Goal: Task Accomplishment & Management: Manage account settings

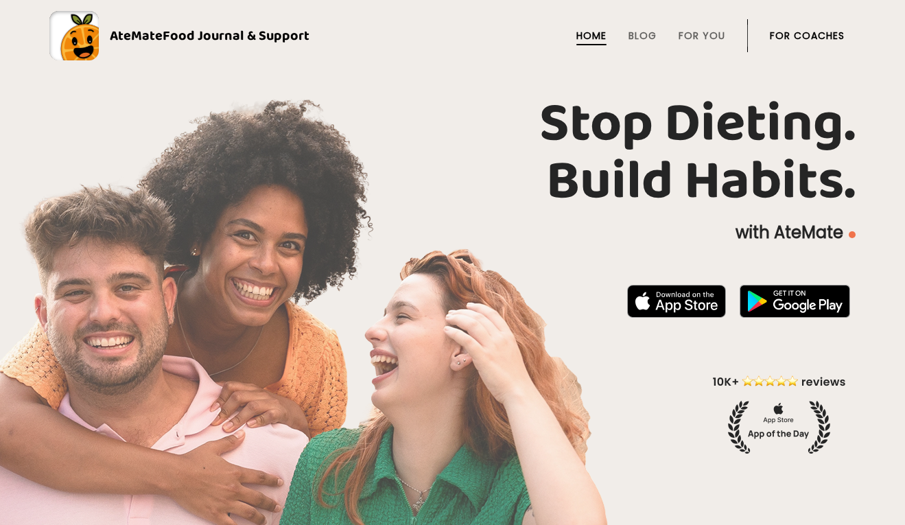
click at [805, 36] on link "For Coaches" at bounding box center [807, 35] width 75 height 11
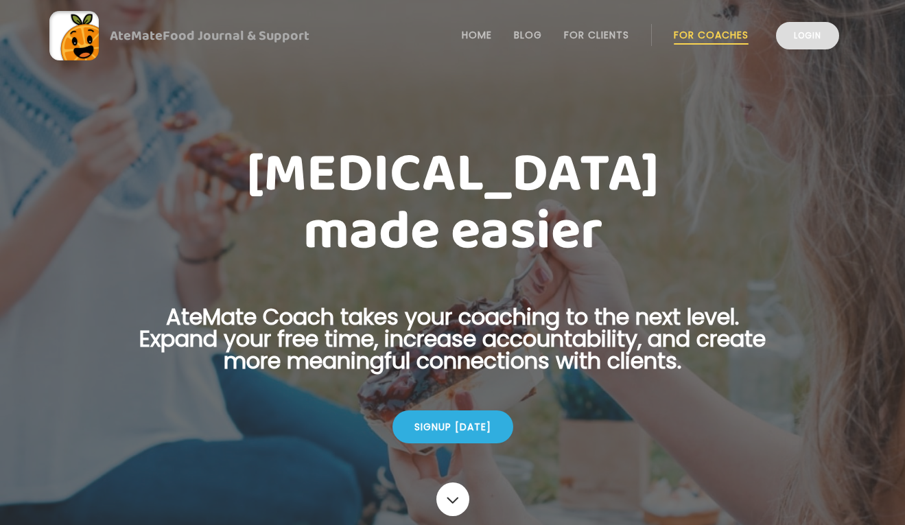
click at [810, 29] on link "Login" at bounding box center [807, 35] width 63 height 27
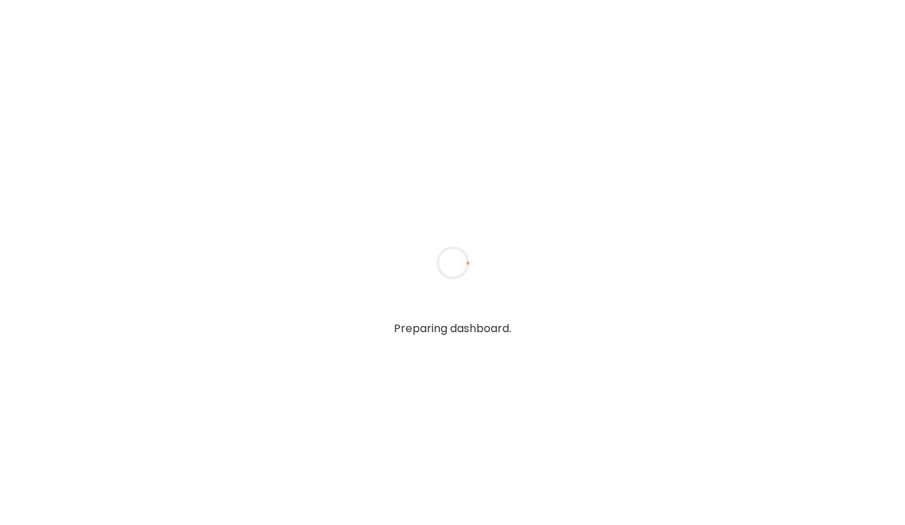
type input "**********"
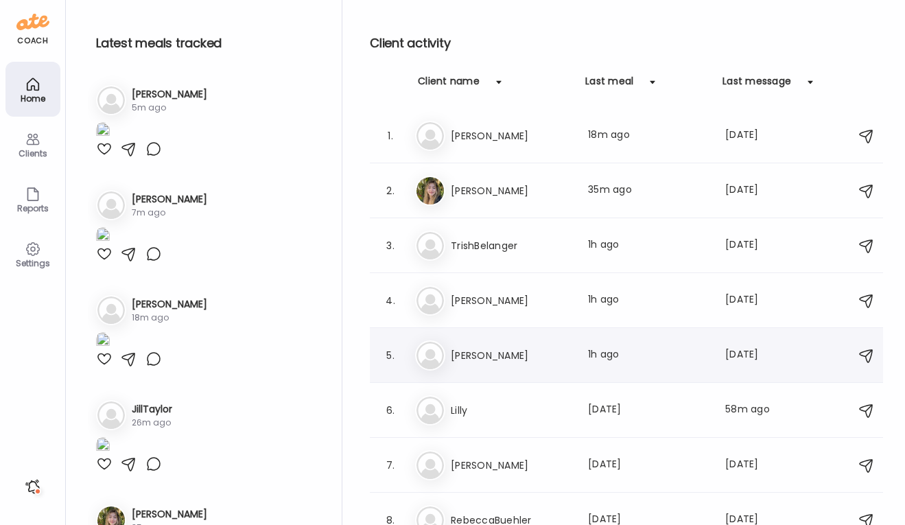
scroll to position [6, 0]
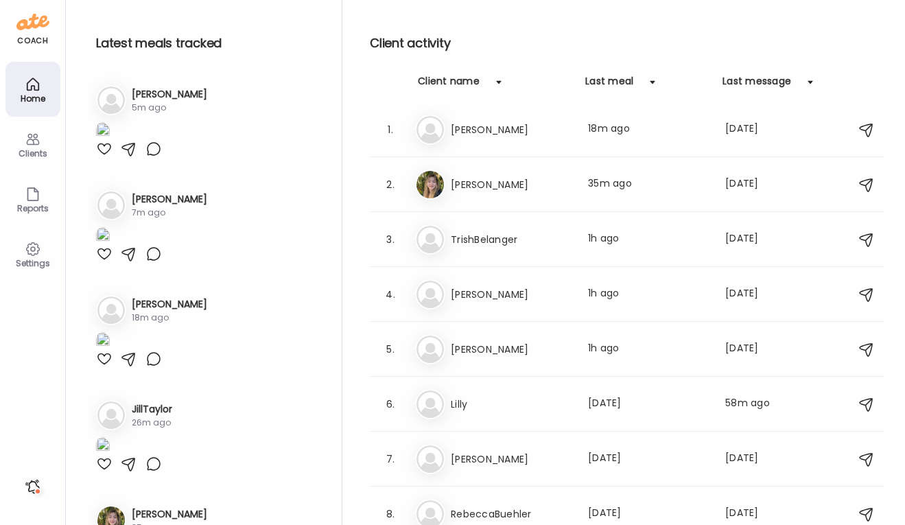
click at [14, 147] on div "Clients" at bounding box center [32, 144] width 55 height 55
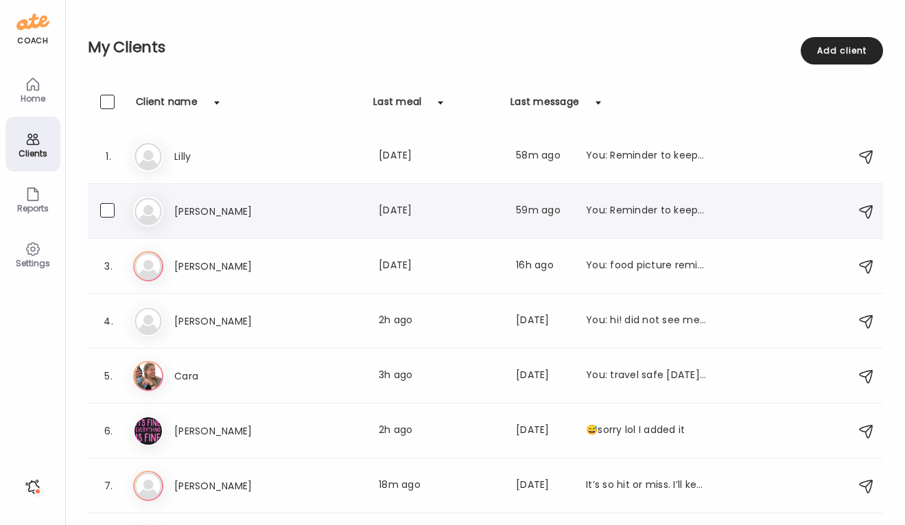
scroll to position [0, 0]
click at [34, 99] on div "Home" at bounding box center [32, 98] width 49 height 9
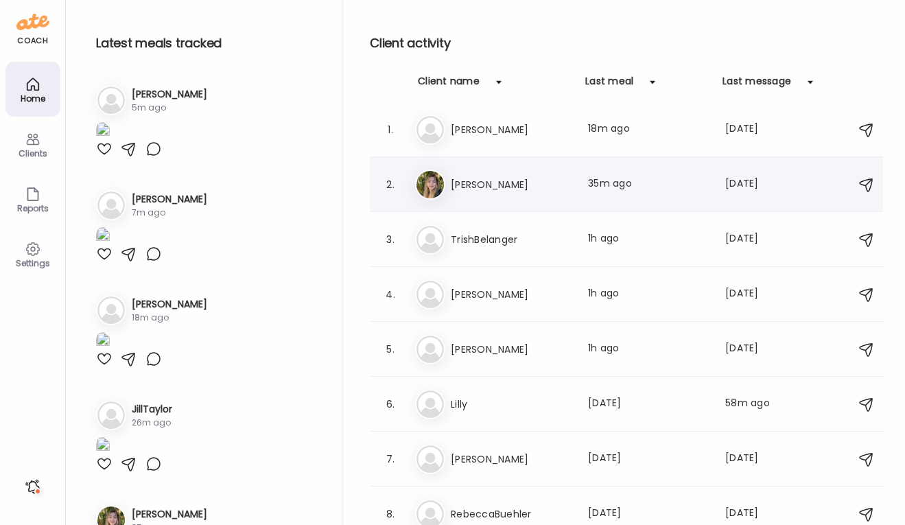
click at [476, 187] on h3 "[PERSON_NAME]" at bounding box center [511, 184] width 121 height 16
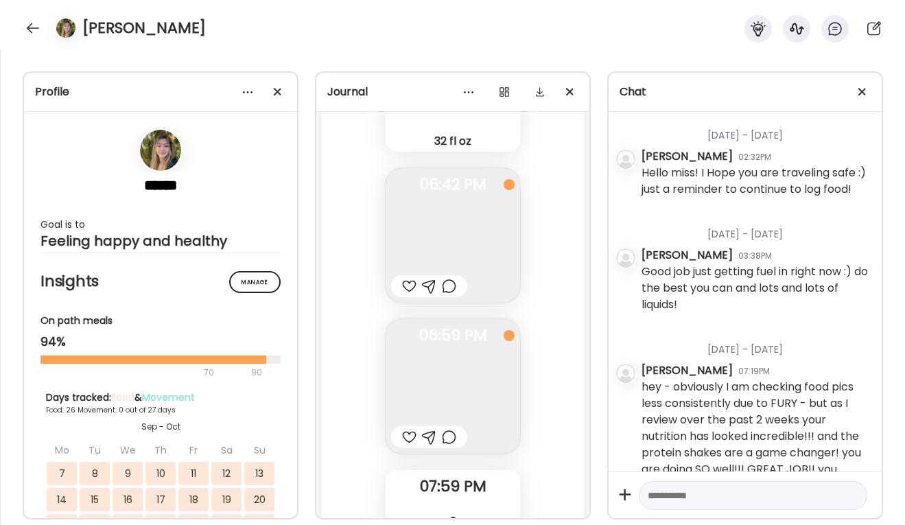
scroll to position [229, 0]
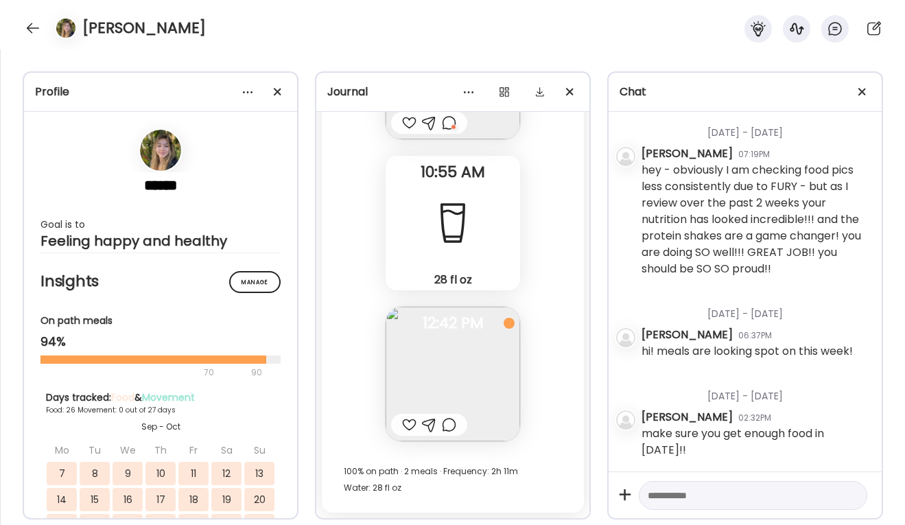
click at [444, 340] on img at bounding box center [452, 374] width 134 height 134
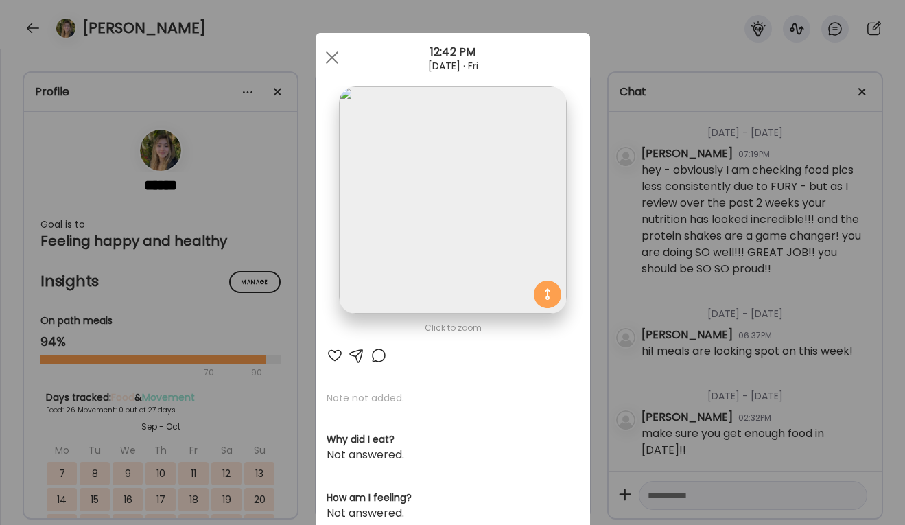
click at [444, 350] on div "Click to zoom AteMate AI Note not added. Why did I eat? Not answered. How am I …" at bounding box center [453, 436] width 274 height 807
click at [335, 60] on div at bounding box center [331, 57] width 27 height 27
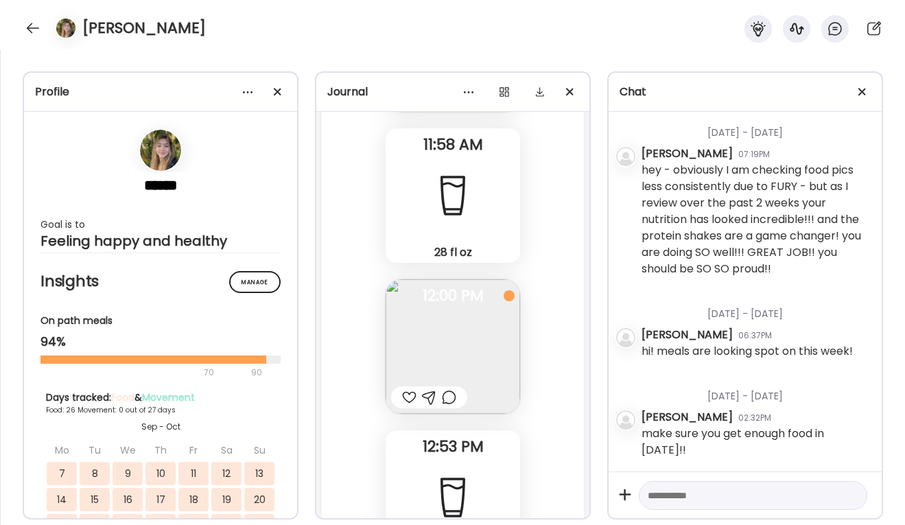
scroll to position [38912, 0]
click at [447, 358] on img at bounding box center [452, 352] width 134 height 134
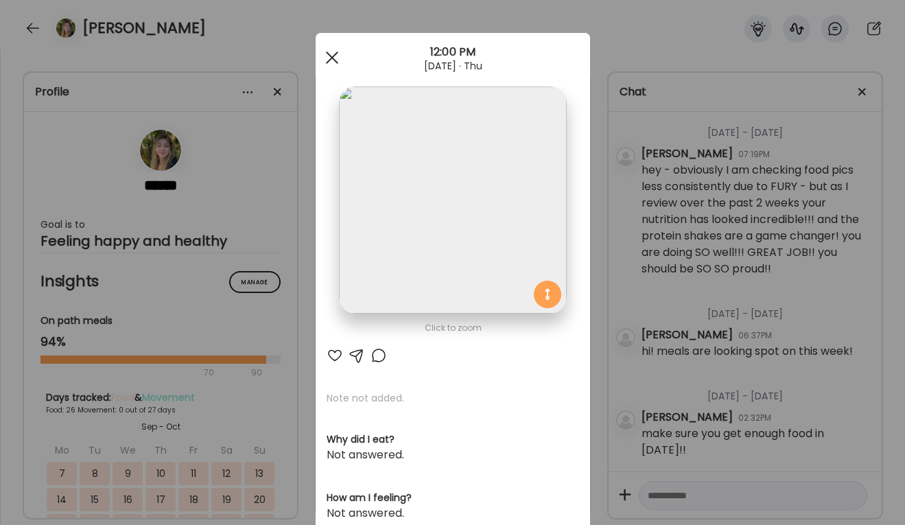
click at [324, 55] on div at bounding box center [331, 57] width 27 height 27
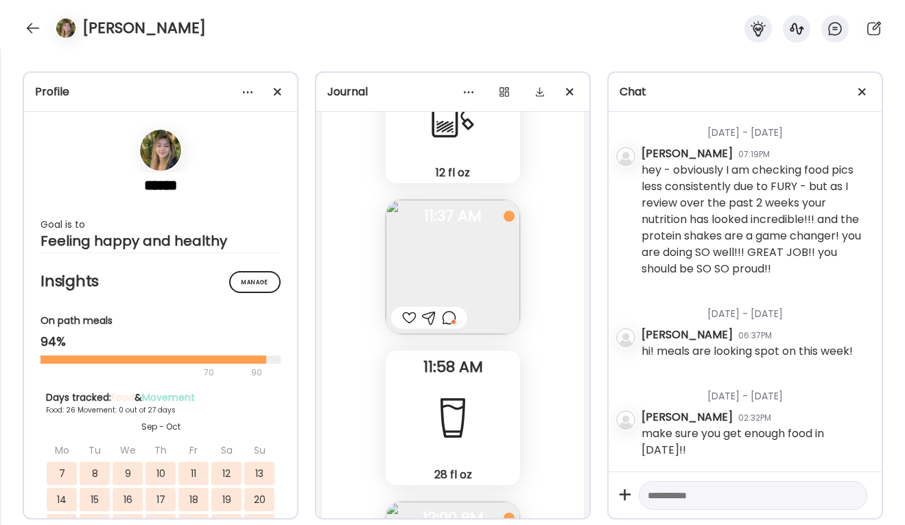
scroll to position [38652, 0]
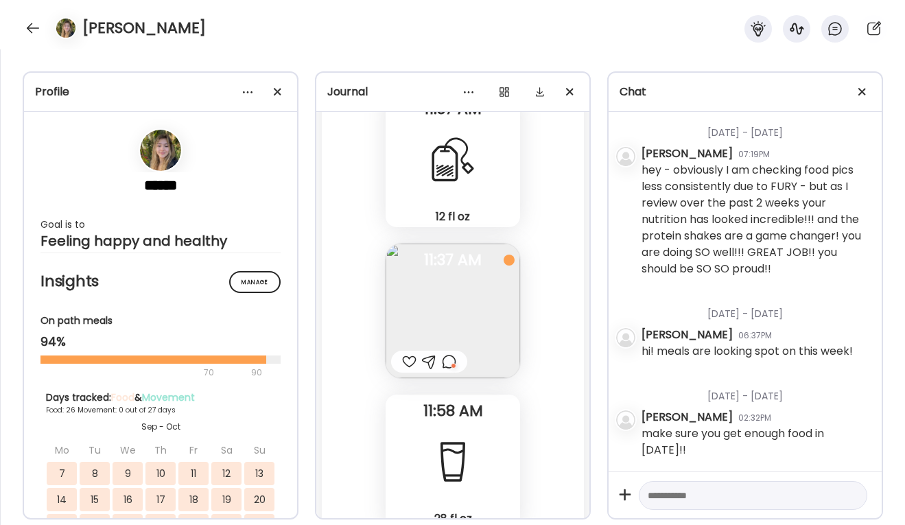
click at [484, 338] on img at bounding box center [452, 311] width 134 height 134
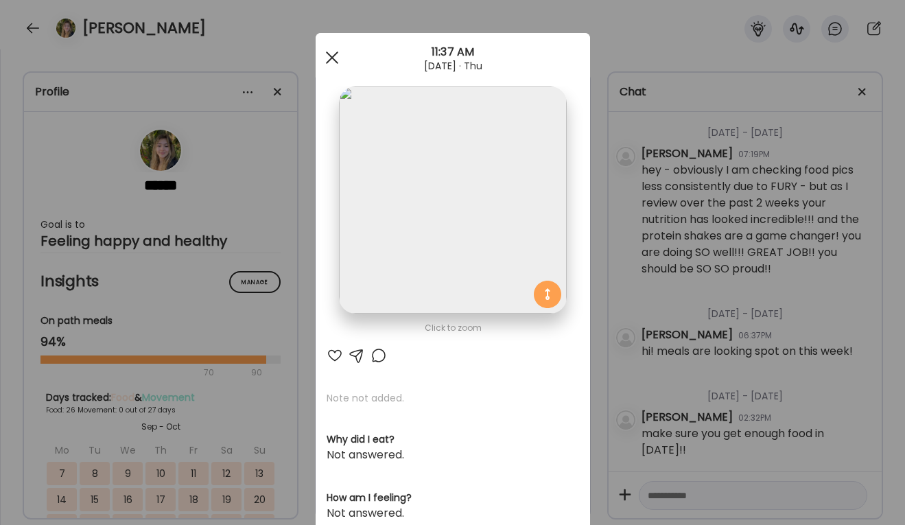
click at [331, 61] on div at bounding box center [331, 57] width 27 height 27
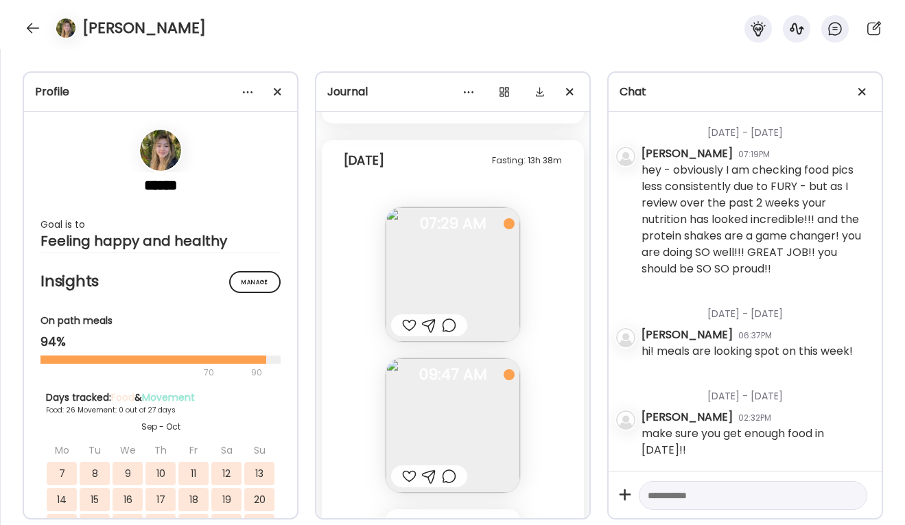
scroll to position [38204, 0]
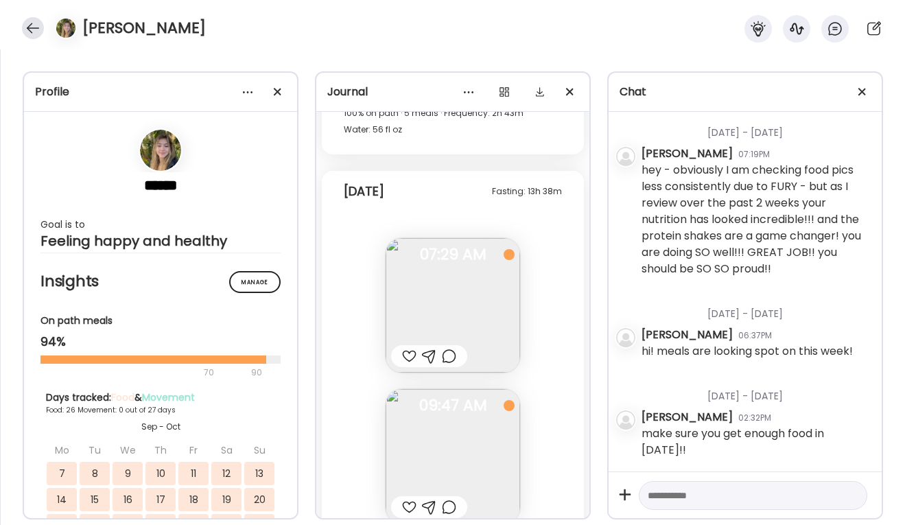
click at [38, 22] on div at bounding box center [33, 28] width 22 height 22
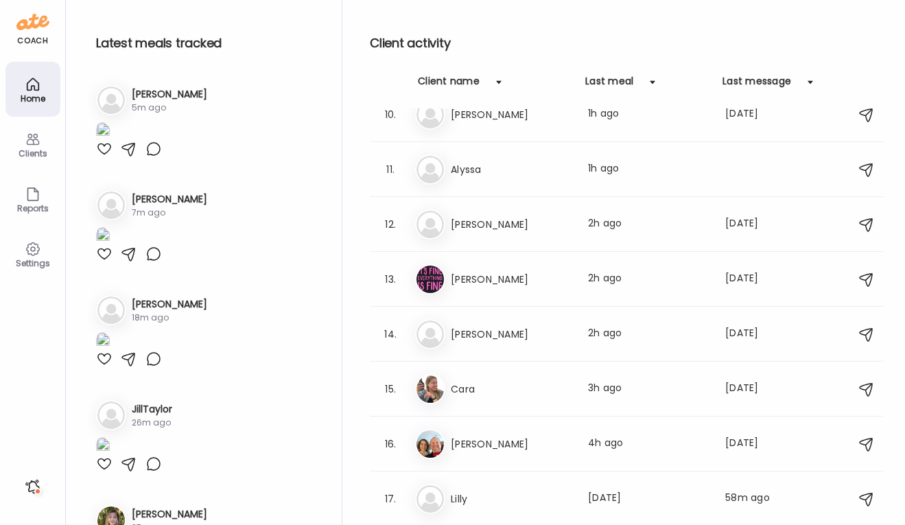
scroll to position [500, 0]
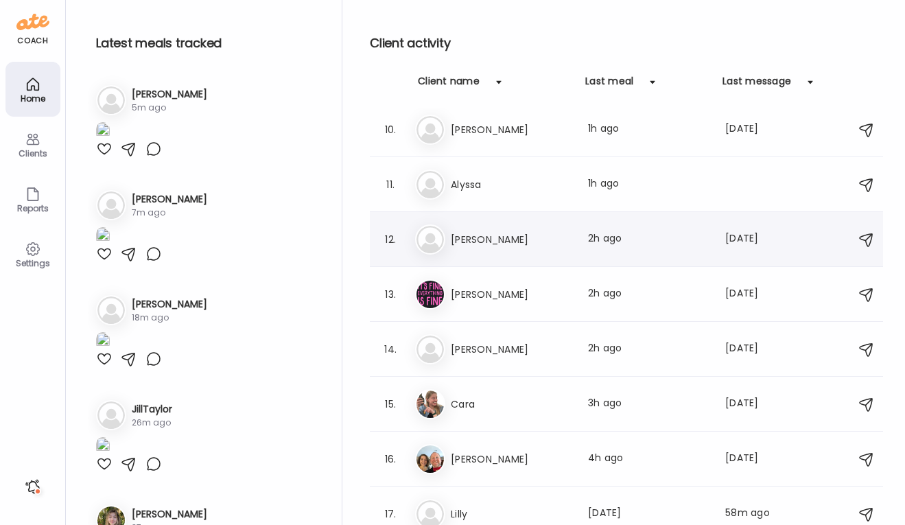
click at [581, 239] on div "An [PERSON_NAME] Last meal: 2h ago Last message: [DATE] You: keep it up!! you'r…" at bounding box center [628, 239] width 427 height 30
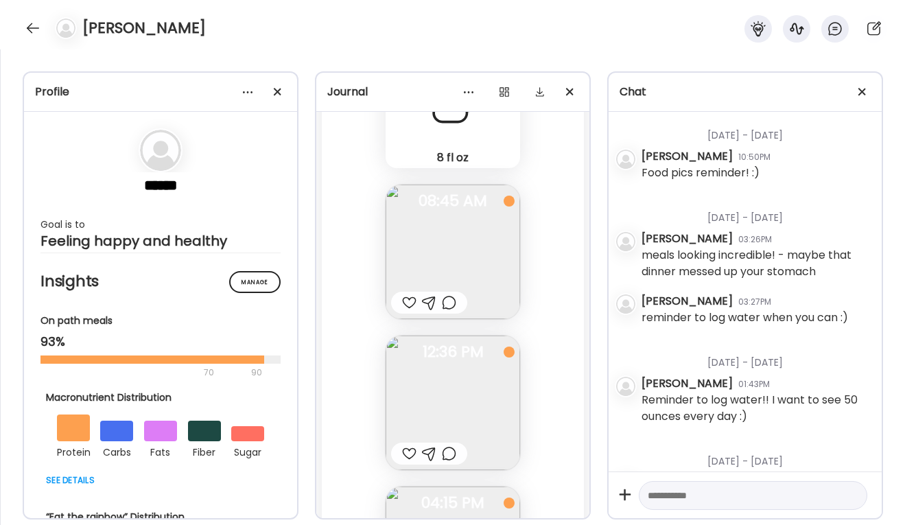
scroll to position [1111, 0]
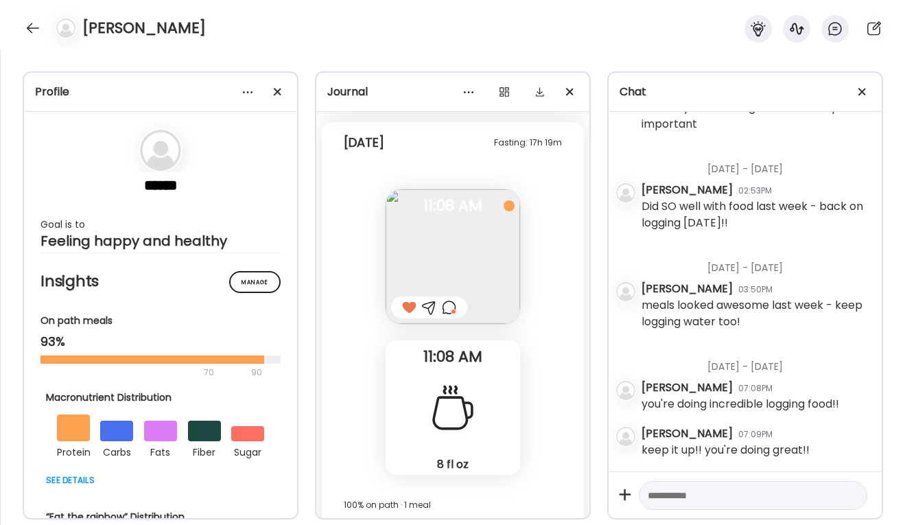
click at [464, 265] on img at bounding box center [452, 256] width 134 height 134
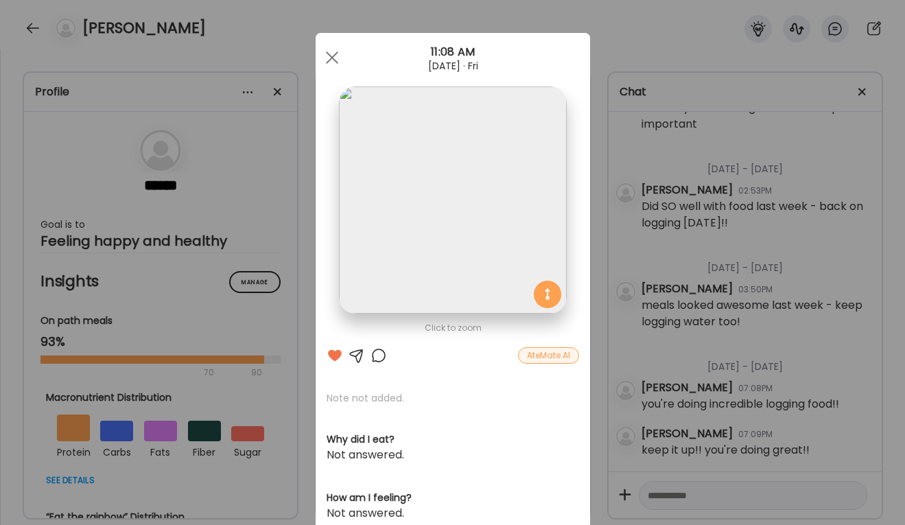
click at [852, 180] on div "Ate Coach Dashboard Wahoo! It’s official Take a moment to set up your Coach Pro…" at bounding box center [452, 262] width 905 height 525
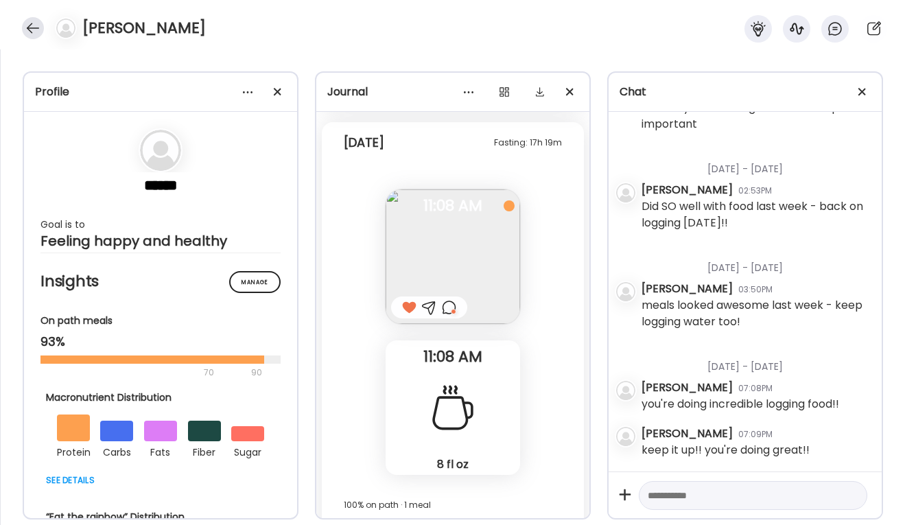
click at [30, 23] on div at bounding box center [33, 28] width 22 height 22
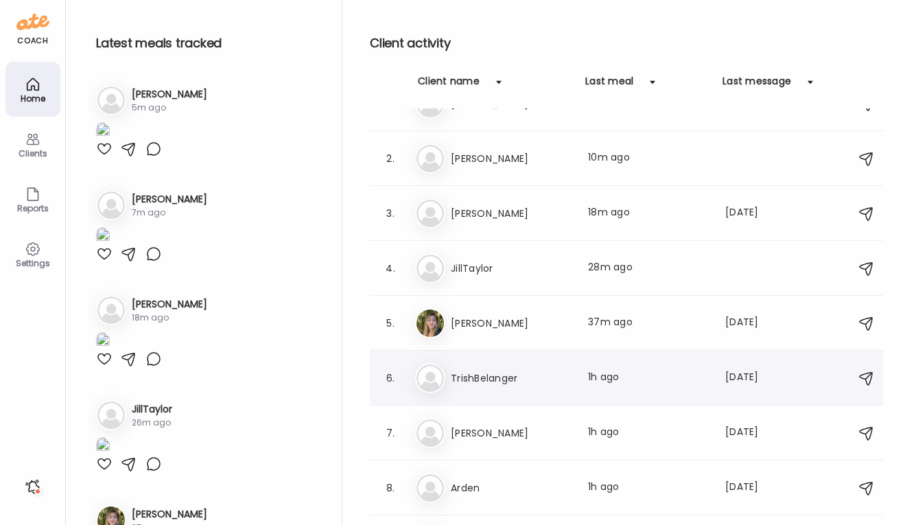
scroll to position [20, 0]
